Goal: Task Accomplishment & Management: Complete application form

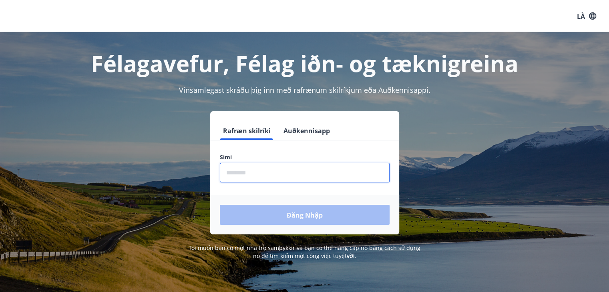
click at [298, 176] on input "phone" at bounding box center [305, 173] width 170 height 20
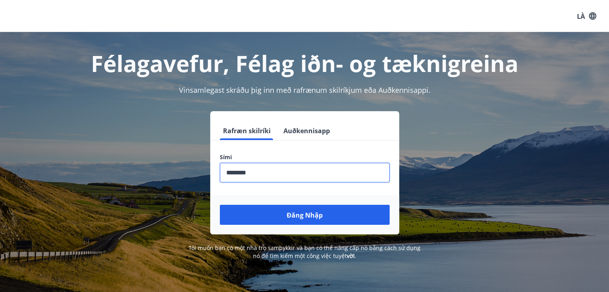
type input "********"
click at [220, 205] on button "Đăng nhập" at bounding box center [305, 215] width 170 height 20
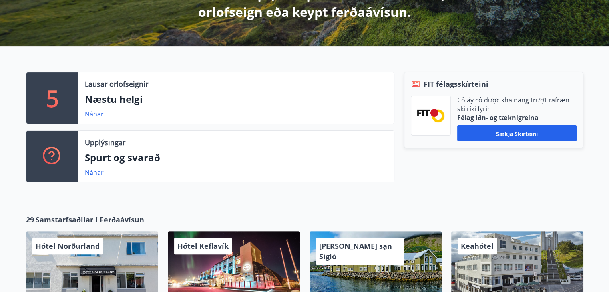
click at [463, 204] on div "29 Samstarfsaðilar í Ferðaávísun Hótel Norðurland Verð frá 17.900 Hótel Keflaví…" at bounding box center [304, 279] width 609 height 155
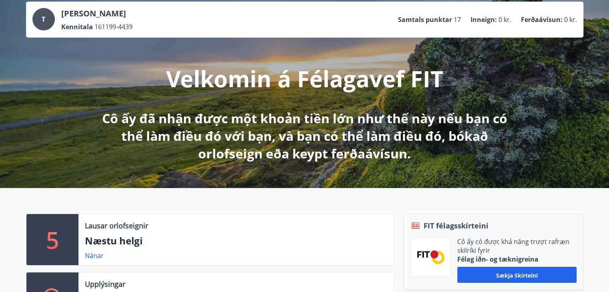
scroll to position [46, 0]
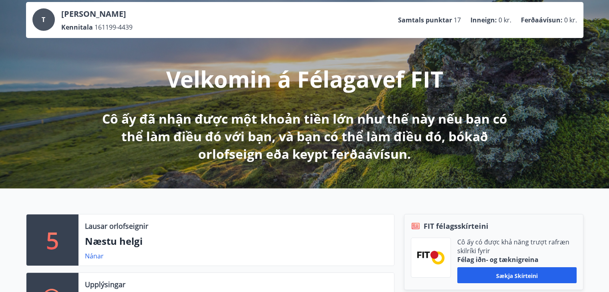
click at [283, 35] on div "[PERSON_NAME] 161199-4439 Samtals punktar 17 Inneign : 0 kr. Ferðaávísun : 0 kr." at bounding box center [304, 20] width 557 height 36
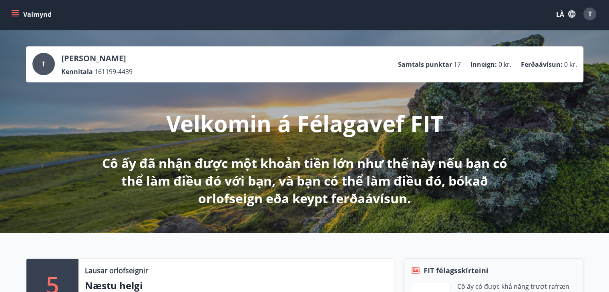
scroll to position [0, 0]
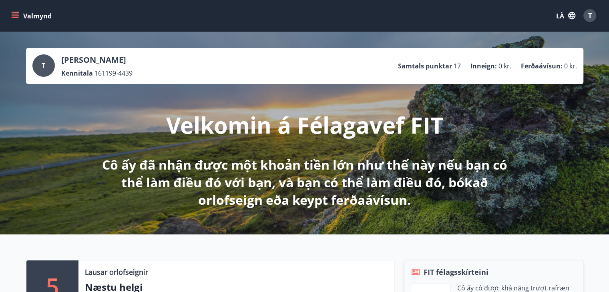
click at [22, 18] on button "Valmynd" at bounding box center [32, 15] width 45 height 14
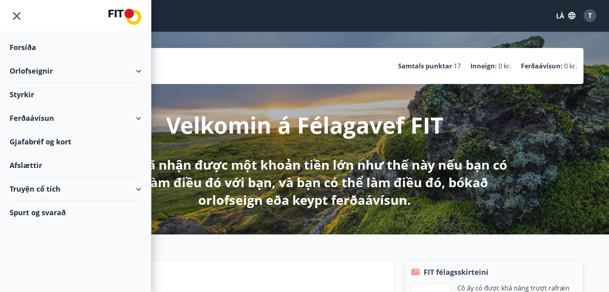
click at [77, 243] on div "Forsíða Orlofseignir Styrkir Ferðaávísun Gjafabréf og kort Afslættir Truyện cổ …" at bounding box center [75, 146] width 151 height 292
click at [106, 99] on div "Styrkir" at bounding box center [76, 95] width 132 height 24
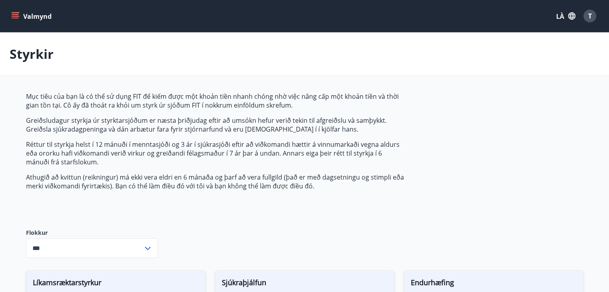
type input "***"
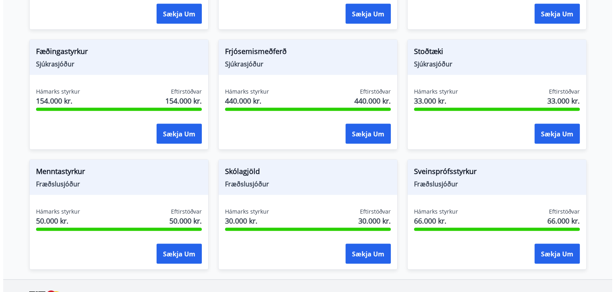
scroll to position [591, 0]
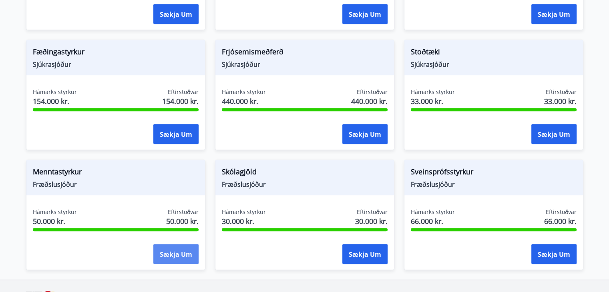
click at [165, 254] on font "Sækja um" at bounding box center [176, 254] width 32 height 9
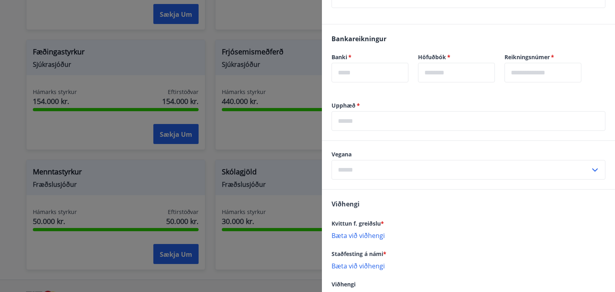
scroll to position [237, 0]
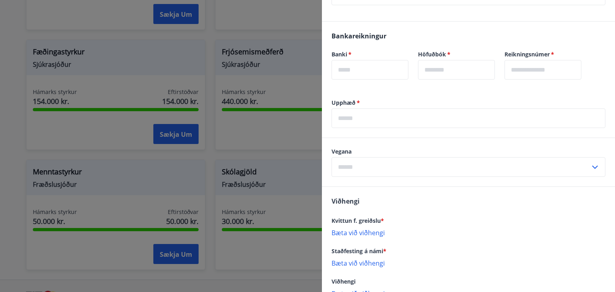
click at [583, 173] on input "text" at bounding box center [460, 167] width 258 height 20
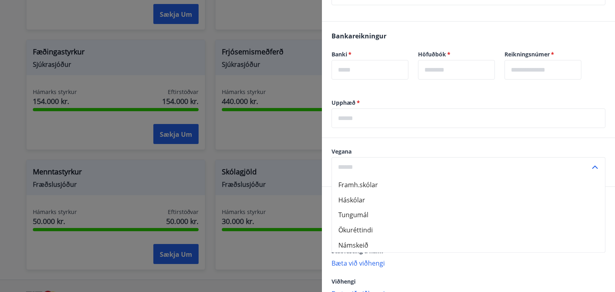
click at [569, 117] on input "text" at bounding box center [468, 118] width 274 height 20
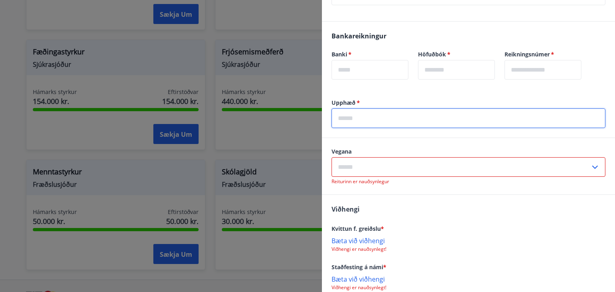
click at [576, 168] on input "text" at bounding box center [460, 167] width 258 height 20
